Goal: Understand process/instructions: Learn how to perform a task or action

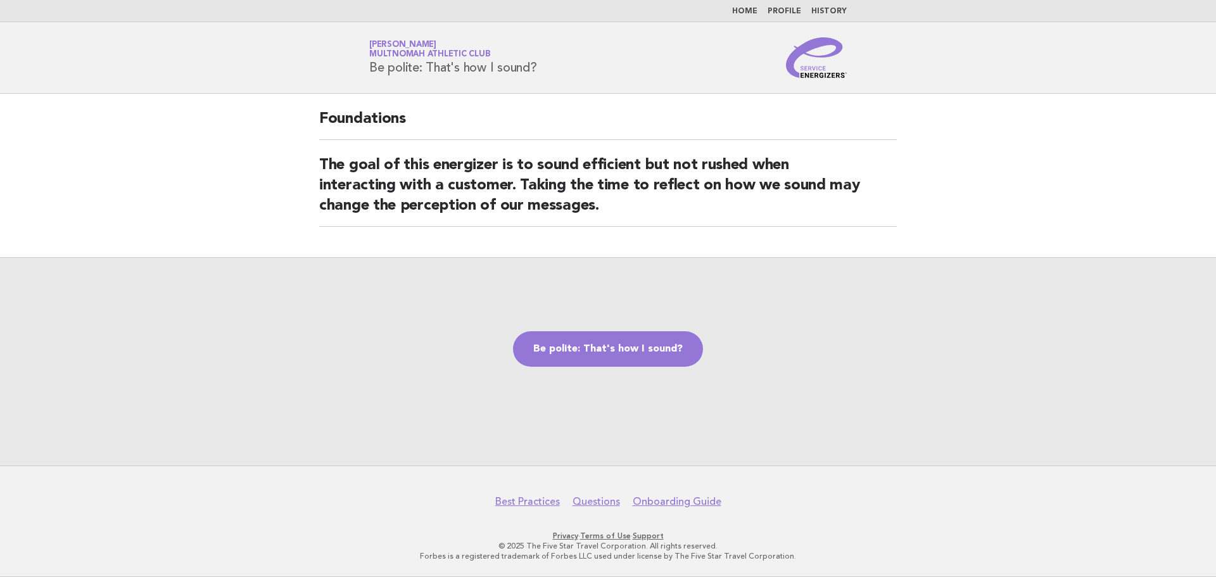
click at [599, 368] on div "Be polite: That's how I sound?" at bounding box center [608, 361] width 1216 height 208
click at [595, 360] on link "Be polite: That's how I sound?" at bounding box center [608, 348] width 190 height 35
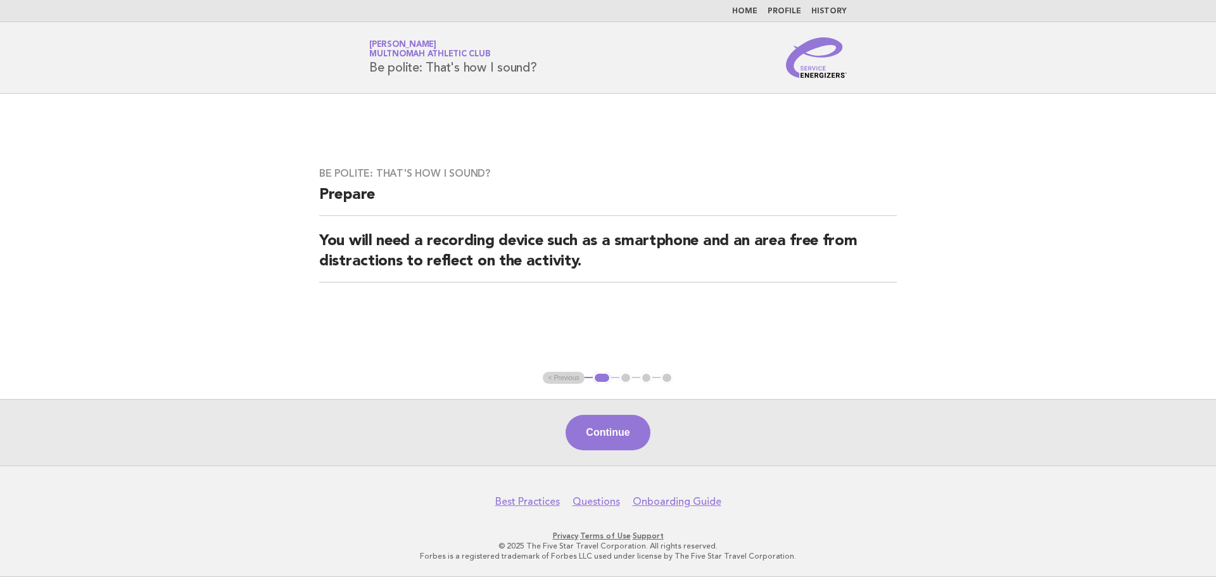
click at [841, 293] on div "Be polite: That's how I sound? Prepare You will need a recording device such as…" at bounding box center [608, 232] width 608 height 161
click at [1112, 324] on main "Be polite: That's how I sound? Prepare You will need a recording device such as…" at bounding box center [608, 280] width 1216 height 372
click at [613, 436] on button "Continue" at bounding box center [608, 432] width 84 height 35
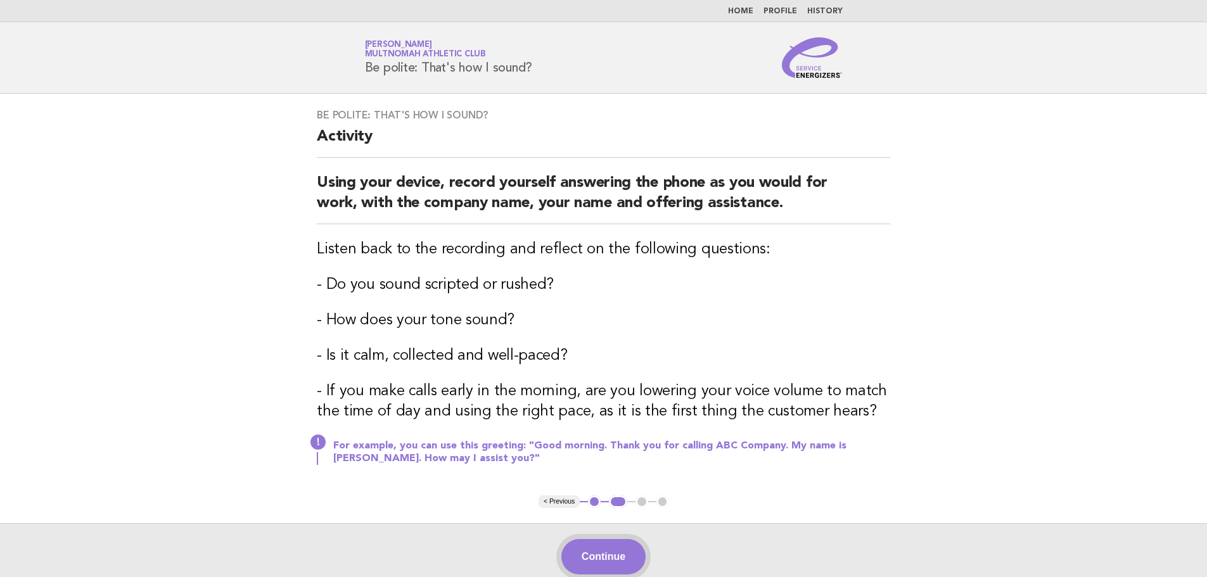
click at [607, 547] on button "Continue" at bounding box center [603, 556] width 84 height 35
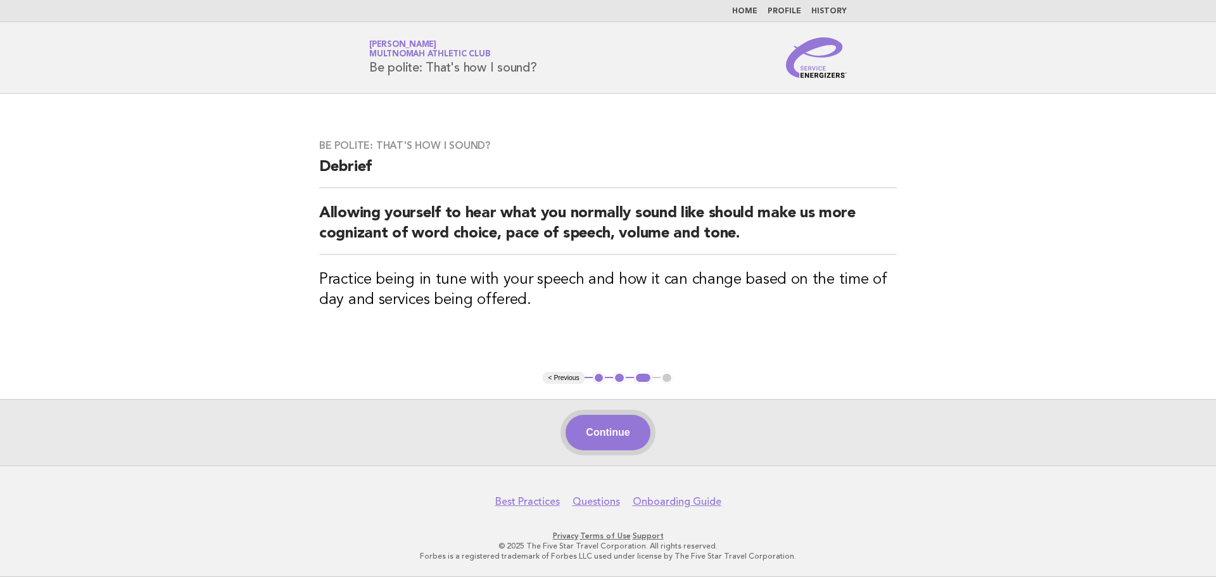
click at [626, 434] on button "Continue" at bounding box center [608, 432] width 84 height 35
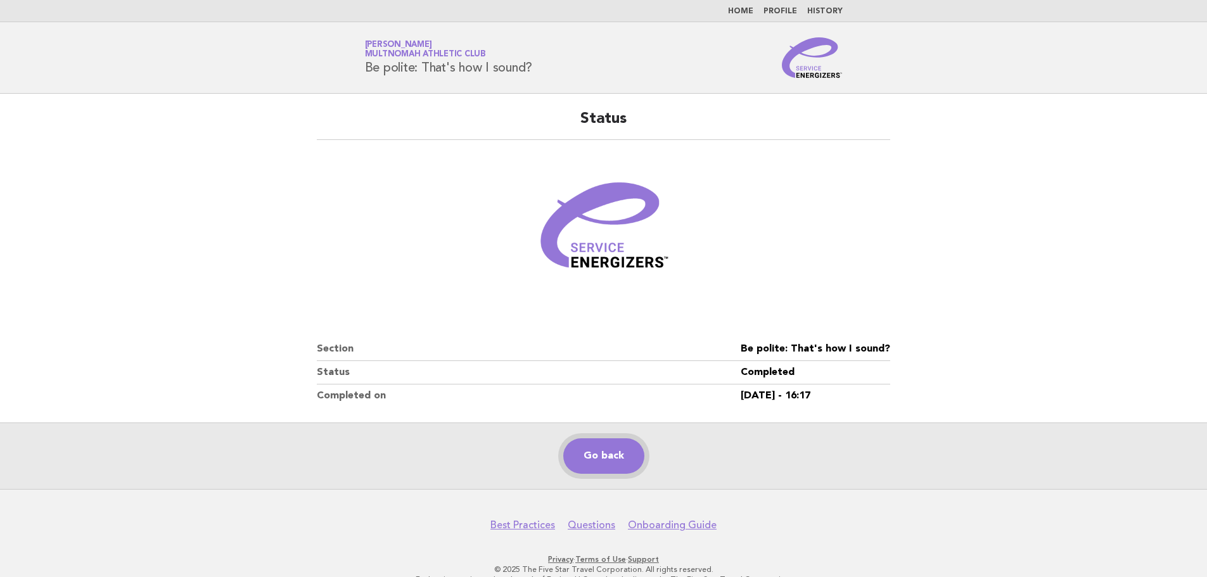
click at [610, 473] on link "Go back" at bounding box center [603, 455] width 81 height 35
drag, startPoint x: 616, startPoint y: 466, endPoint x: 617, endPoint y: 459, distance: 7.6
click at [616, 466] on link "Go back" at bounding box center [603, 455] width 81 height 35
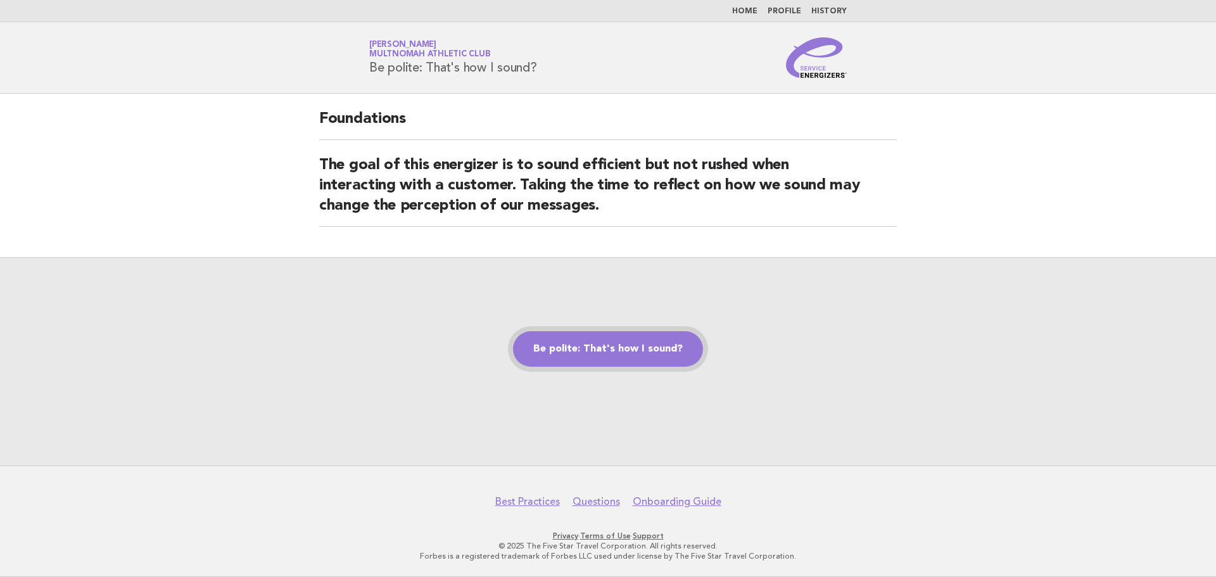
drag, startPoint x: 651, startPoint y: 358, endPoint x: 644, endPoint y: 361, distance: 7.7
click at [651, 357] on link "Be polite: That's how I sound?" at bounding box center [608, 348] width 190 height 35
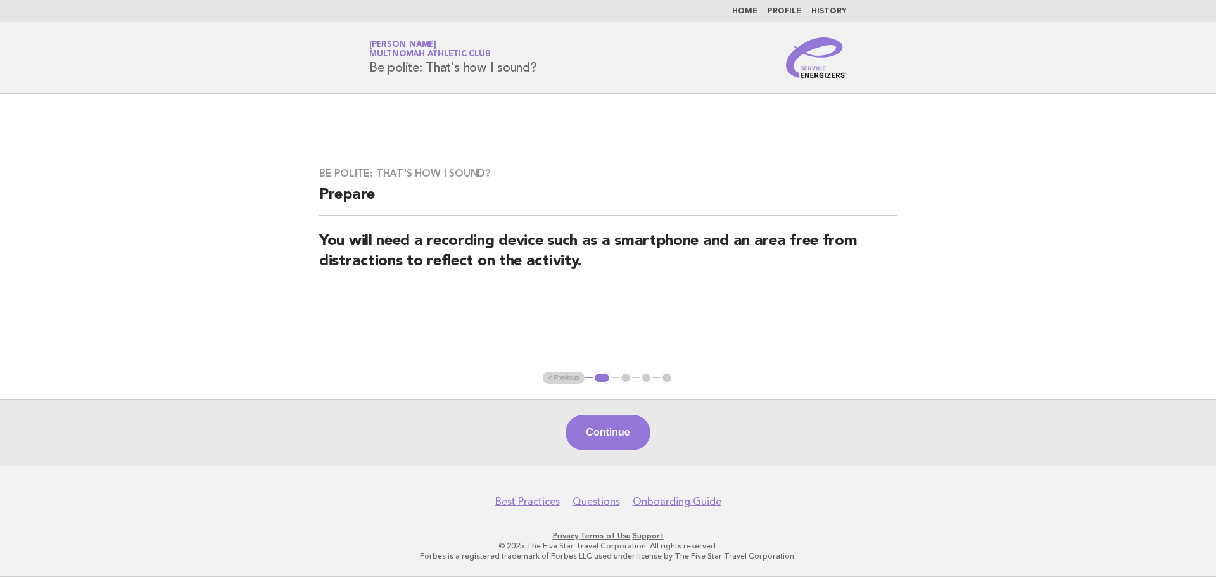
click at [904, 260] on div "Be polite: That's how I sound? Prepare You will need a recording device such as…" at bounding box center [608, 232] width 608 height 161
click at [601, 431] on button "Continue" at bounding box center [608, 432] width 84 height 35
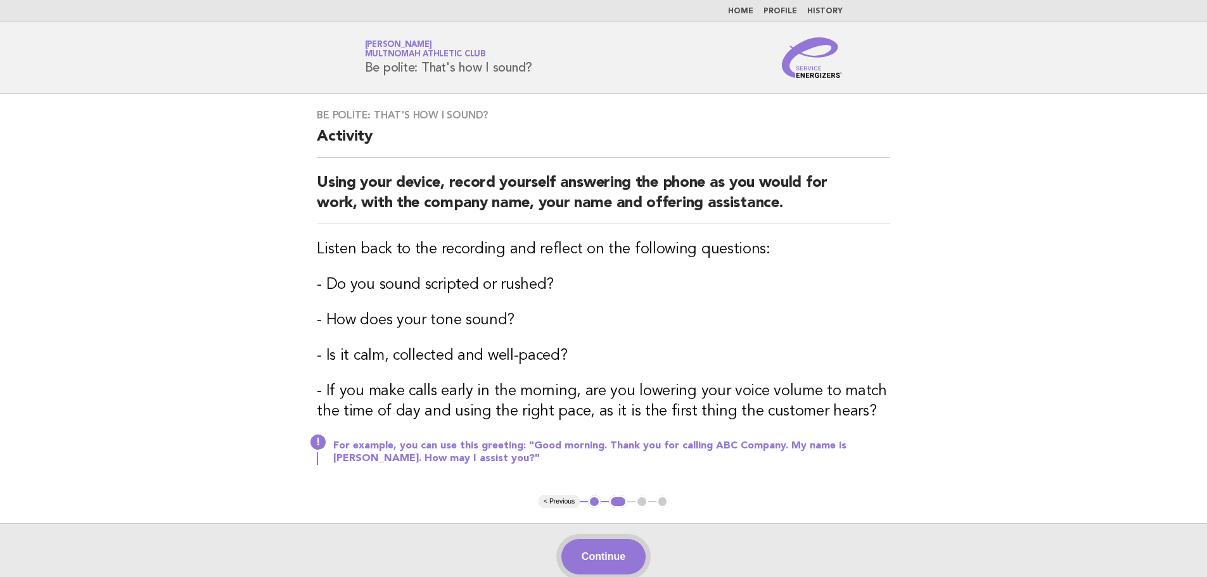
click at [614, 548] on button "Continue" at bounding box center [603, 556] width 84 height 35
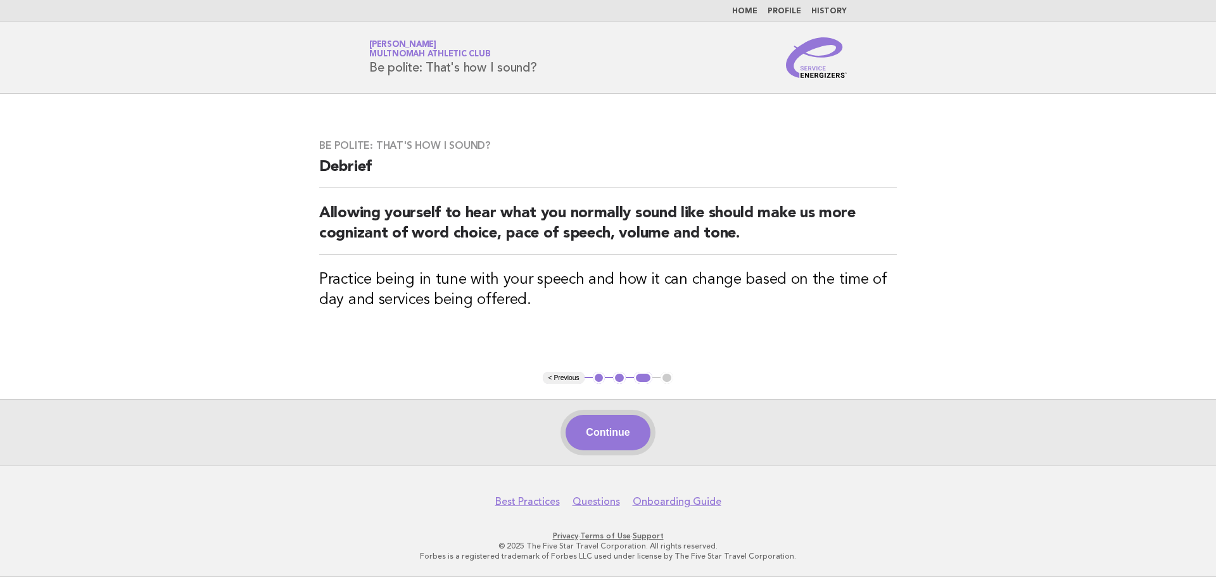
click at [572, 424] on button "Continue" at bounding box center [608, 432] width 84 height 35
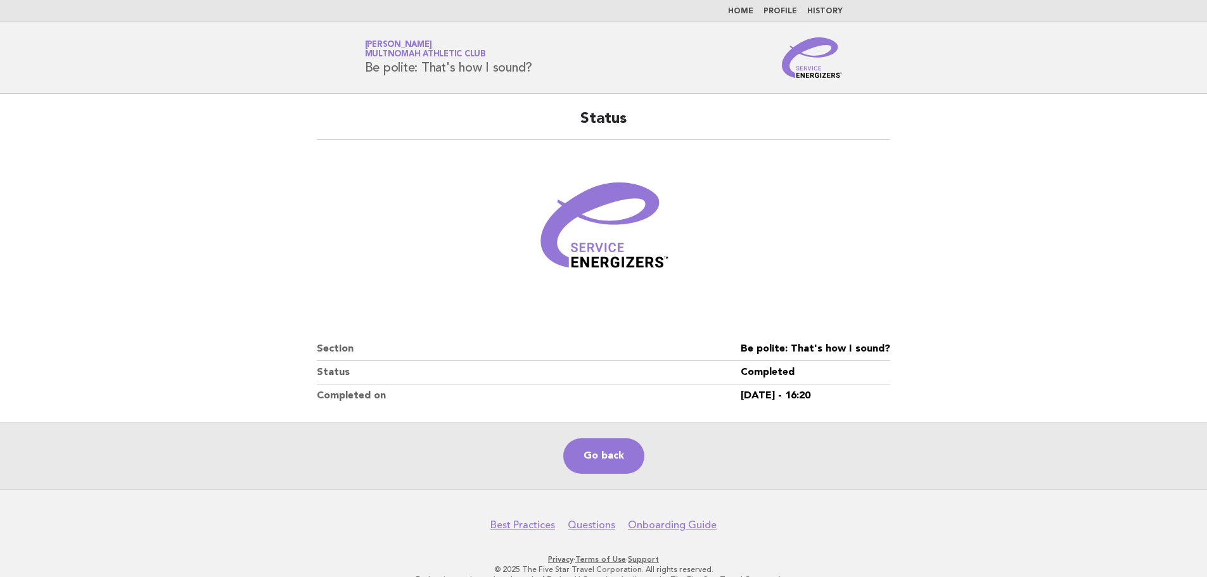
click at [1151, 219] on main "Status Section Be polite: That's how I sound? Status Completed Completed on [DA…" at bounding box center [603, 291] width 1207 height 395
click at [635, 457] on link "Go back" at bounding box center [603, 455] width 81 height 35
